Goal: Check status: Check status

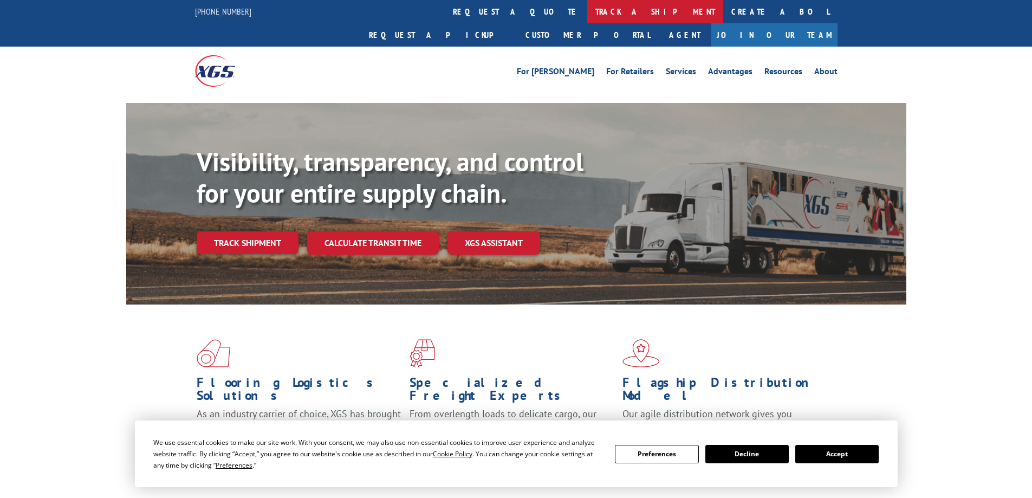
click at [587, 15] on link "track a shipment" at bounding box center [655, 11] width 136 height 23
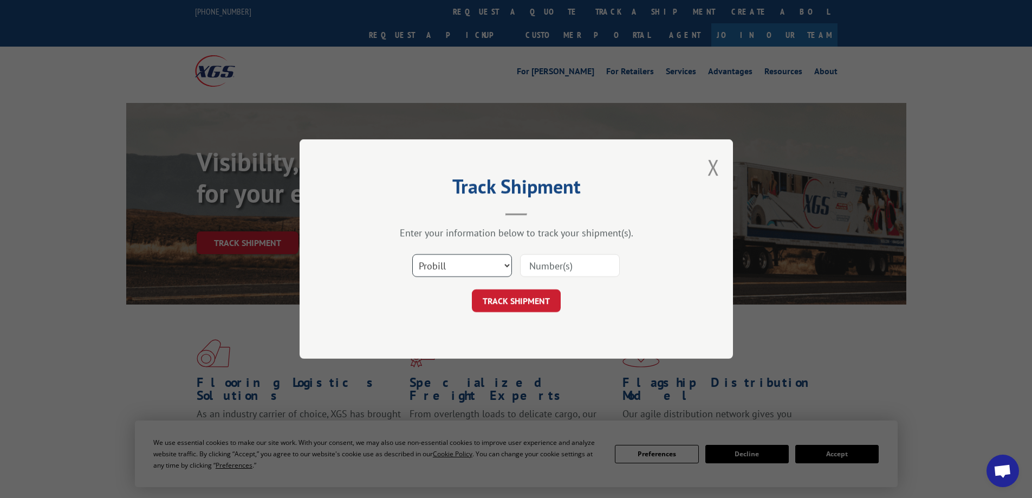
click at [474, 262] on select "Select category... Probill BOL PO" at bounding box center [462, 265] width 100 height 23
select select "bol"
click at [412, 254] on select "Select category... Probill BOL PO" at bounding box center [462, 265] width 100 height 23
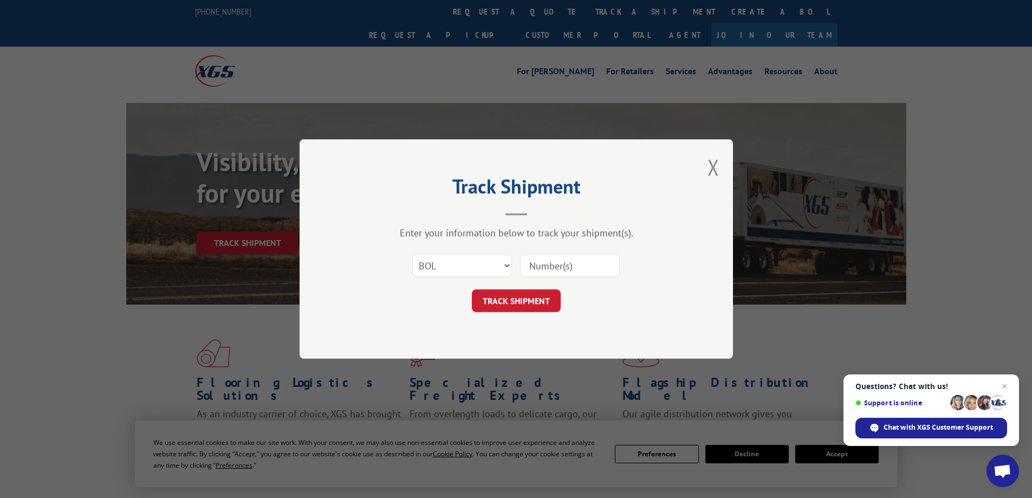
click at [537, 265] on input at bounding box center [570, 265] width 100 height 23
paste input "5524038"
type input "5524038"
click at [530, 298] on button "TRACK SHIPMENT" at bounding box center [516, 300] width 89 height 23
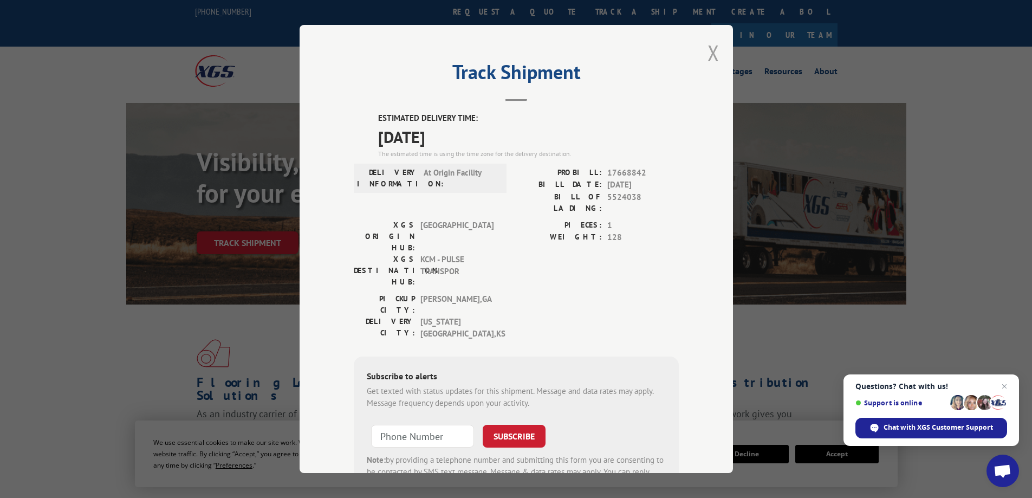
click at [707, 55] on button "Close modal" at bounding box center [713, 52] width 12 height 29
